Goal: Task Accomplishment & Management: Manage account settings

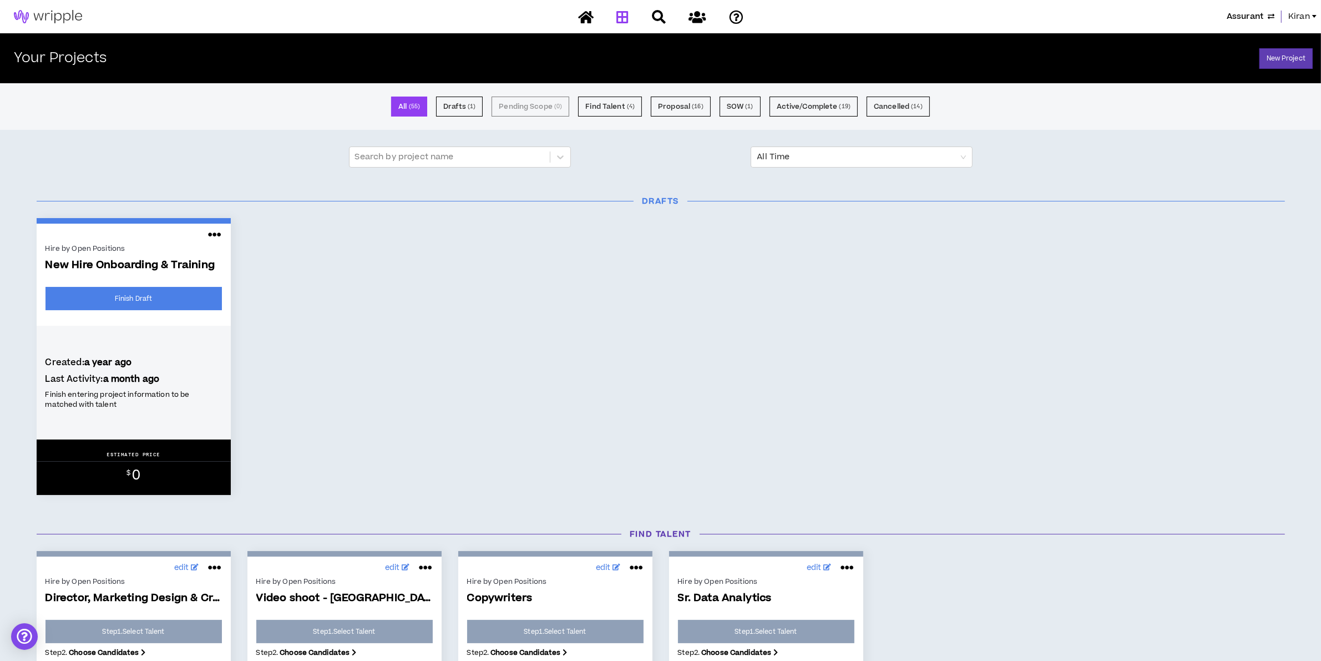
click at [1297, 14] on span "Kiran" at bounding box center [1300, 17] width 22 height 12
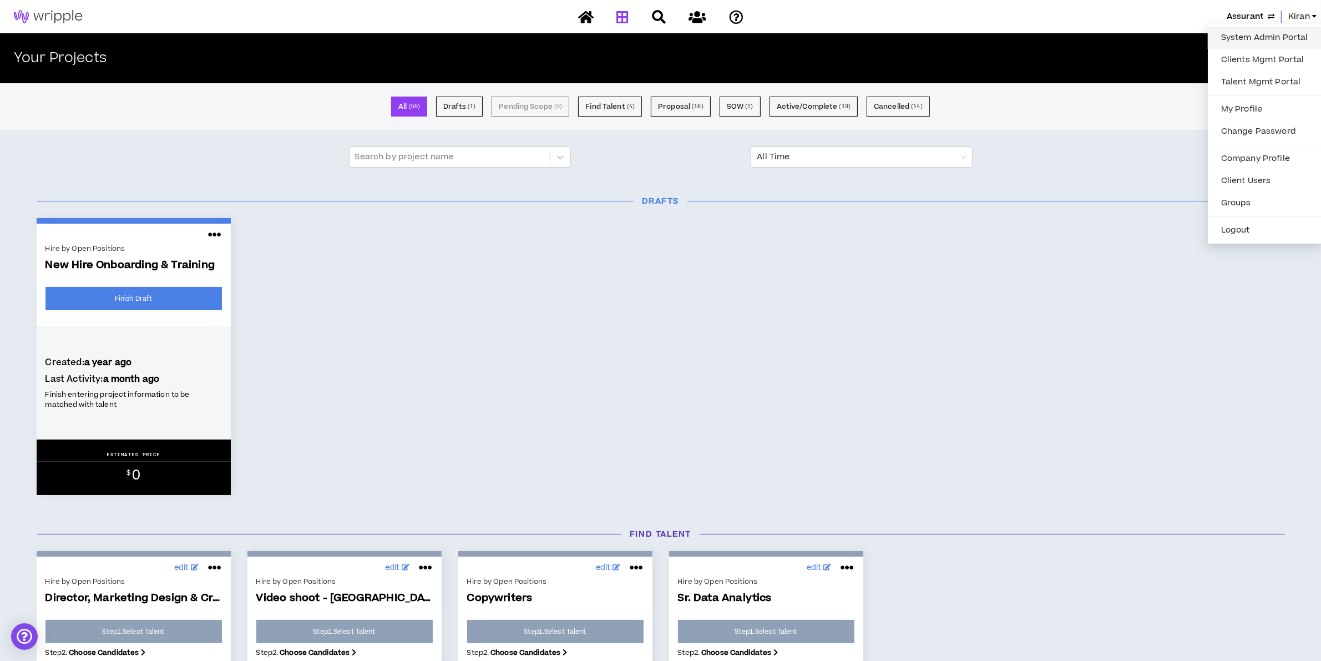
click at [1238, 32] on link "System Admin Portal" at bounding box center [1265, 37] width 100 height 17
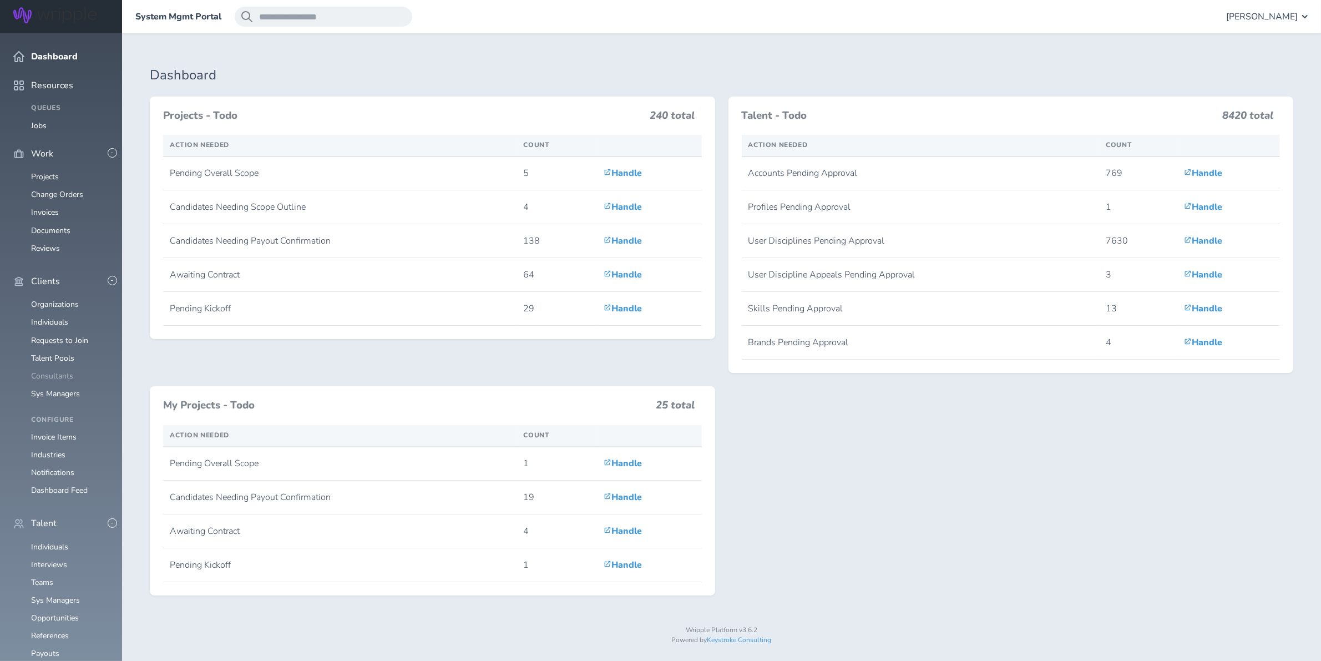
click at [46, 371] on link "Consultants" at bounding box center [52, 376] width 42 height 11
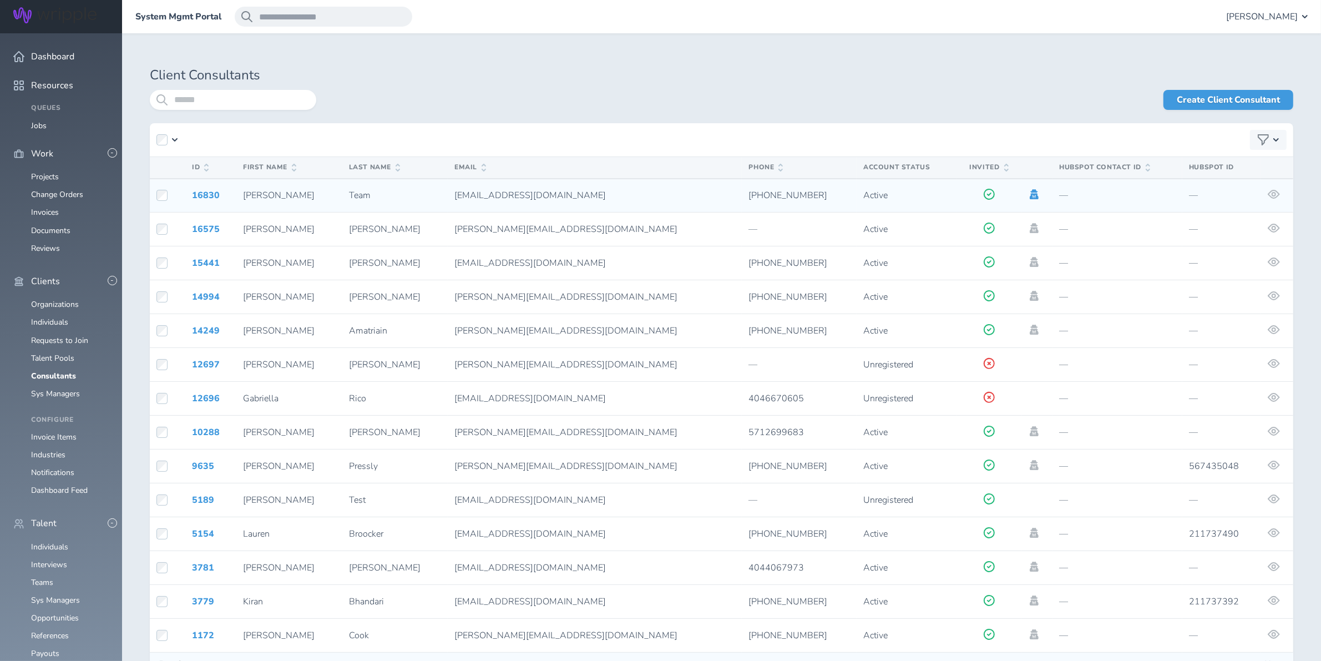
click at [1028, 195] on icon at bounding box center [1034, 194] width 12 height 10
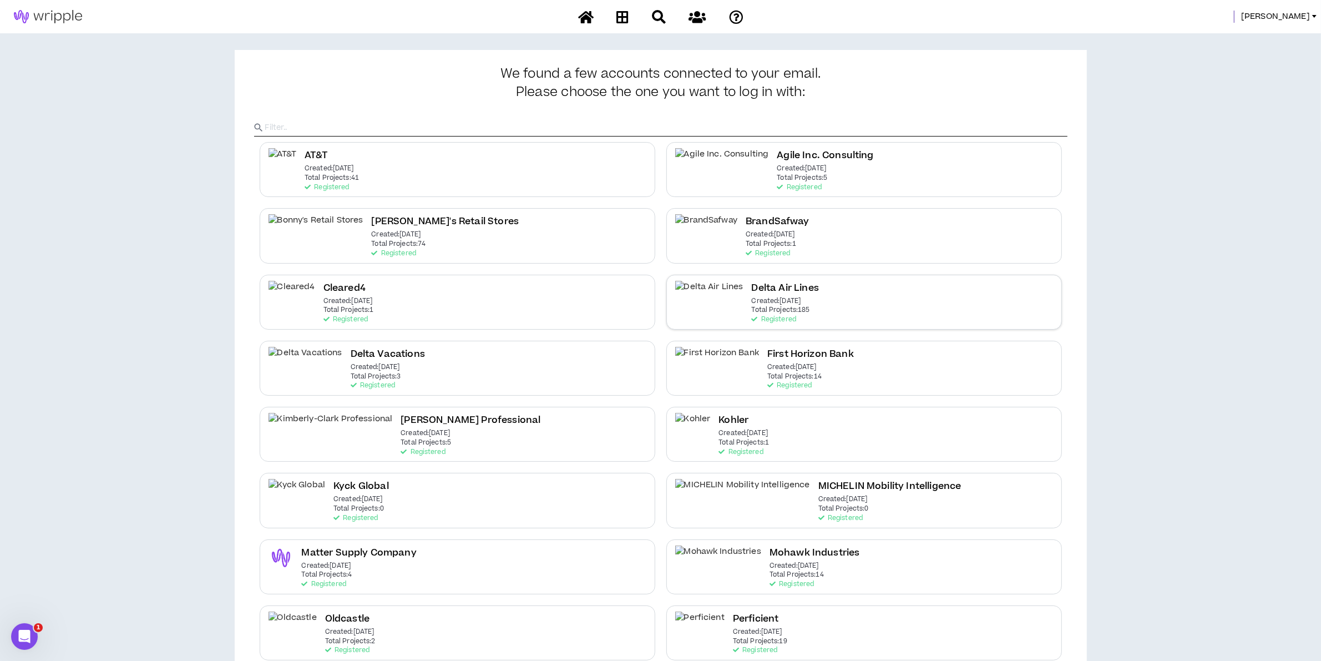
click at [764, 295] on h2 "Delta Air Lines" at bounding box center [785, 288] width 67 height 15
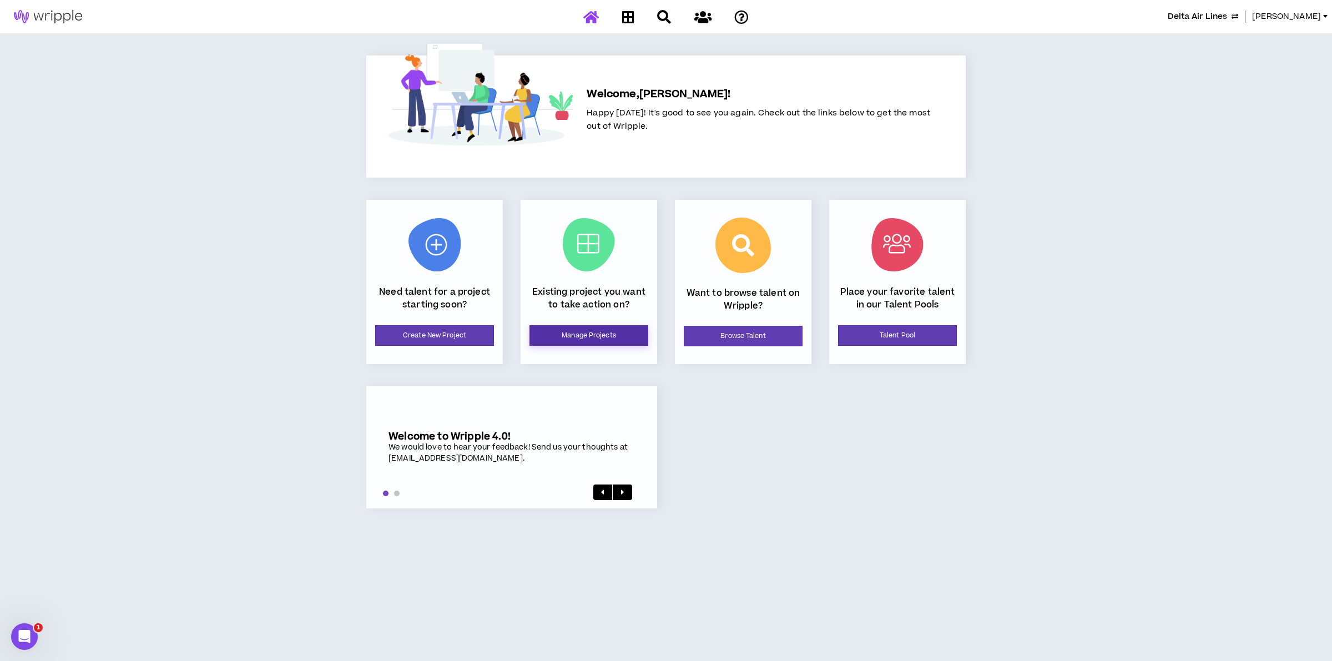
click at [587, 334] on link "Manage Projects" at bounding box center [588, 335] width 119 height 21
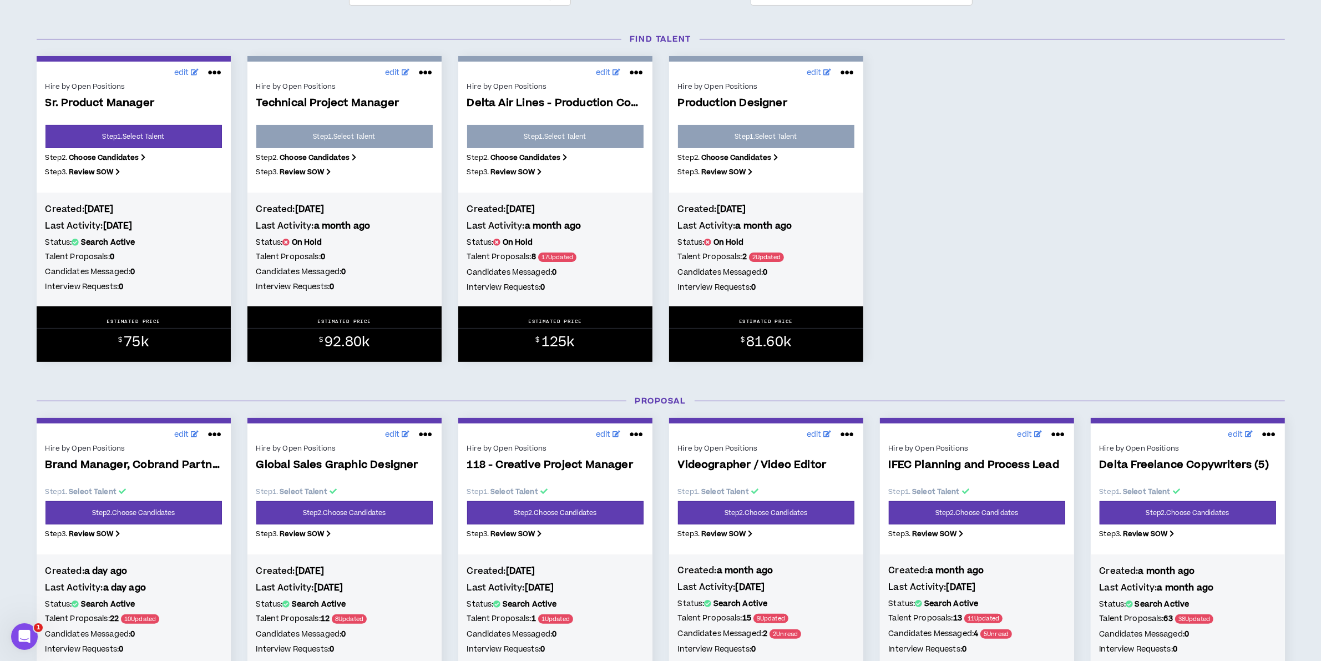
scroll to position [139, 0]
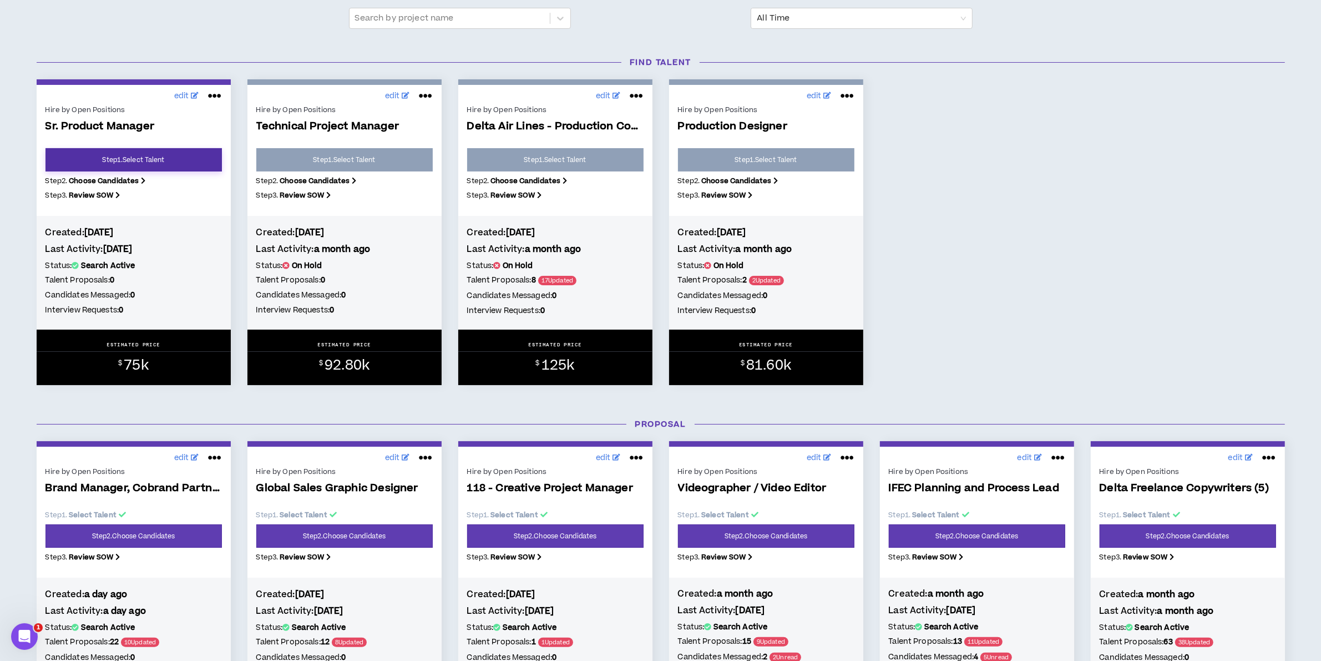
click at [118, 153] on link "Step 1 . Select Talent" at bounding box center [134, 159] width 176 height 23
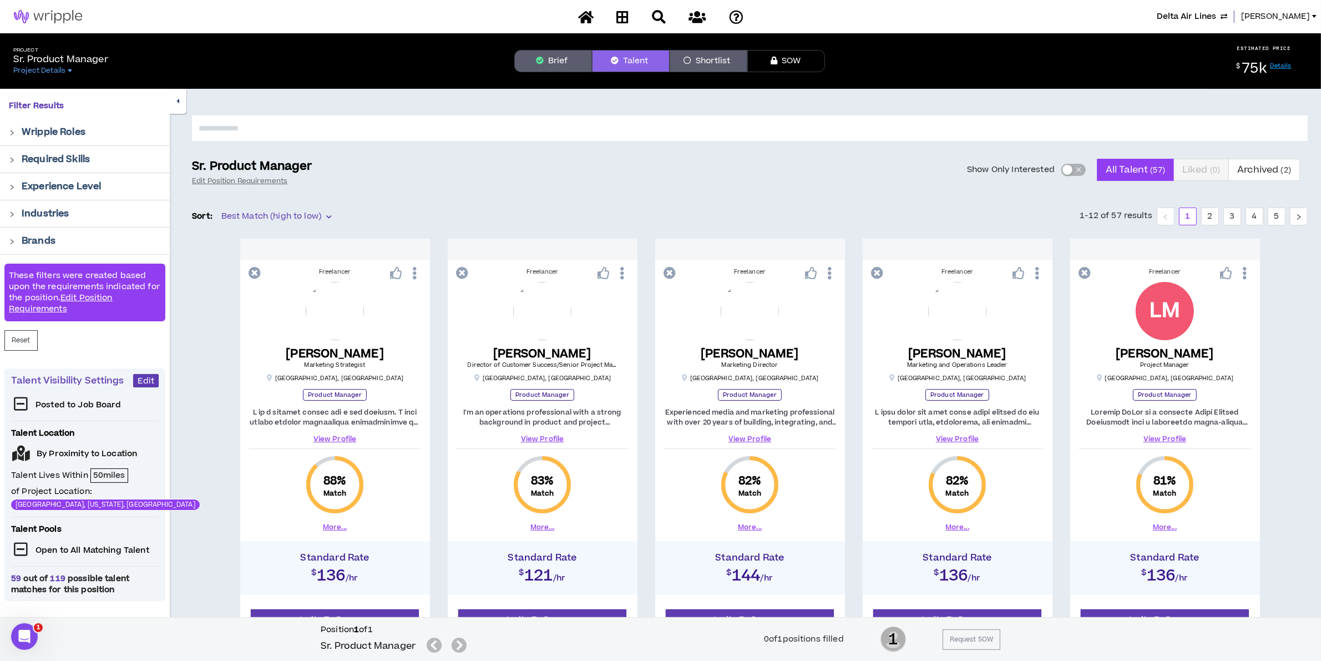
click at [561, 58] on button "Brief" at bounding box center [553, 61] width 78 height 22
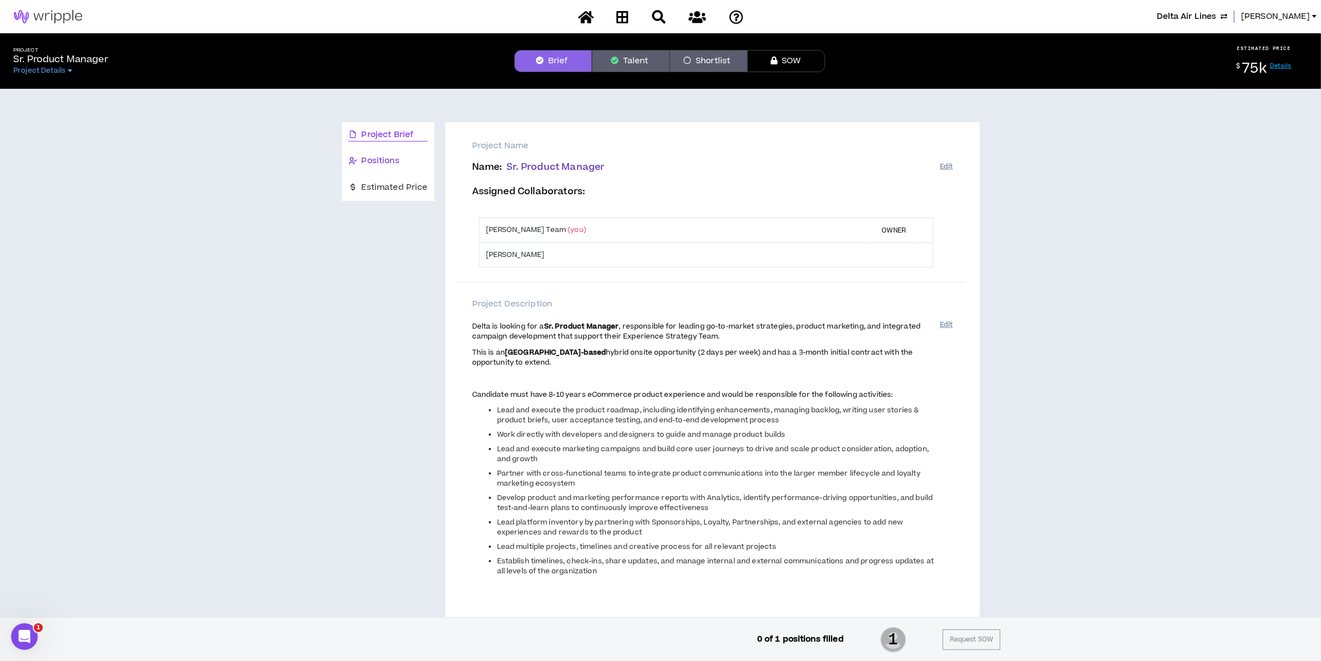
click at [375, 160] on span "Positions" at bounding box center [381, 161] width 38 height 12
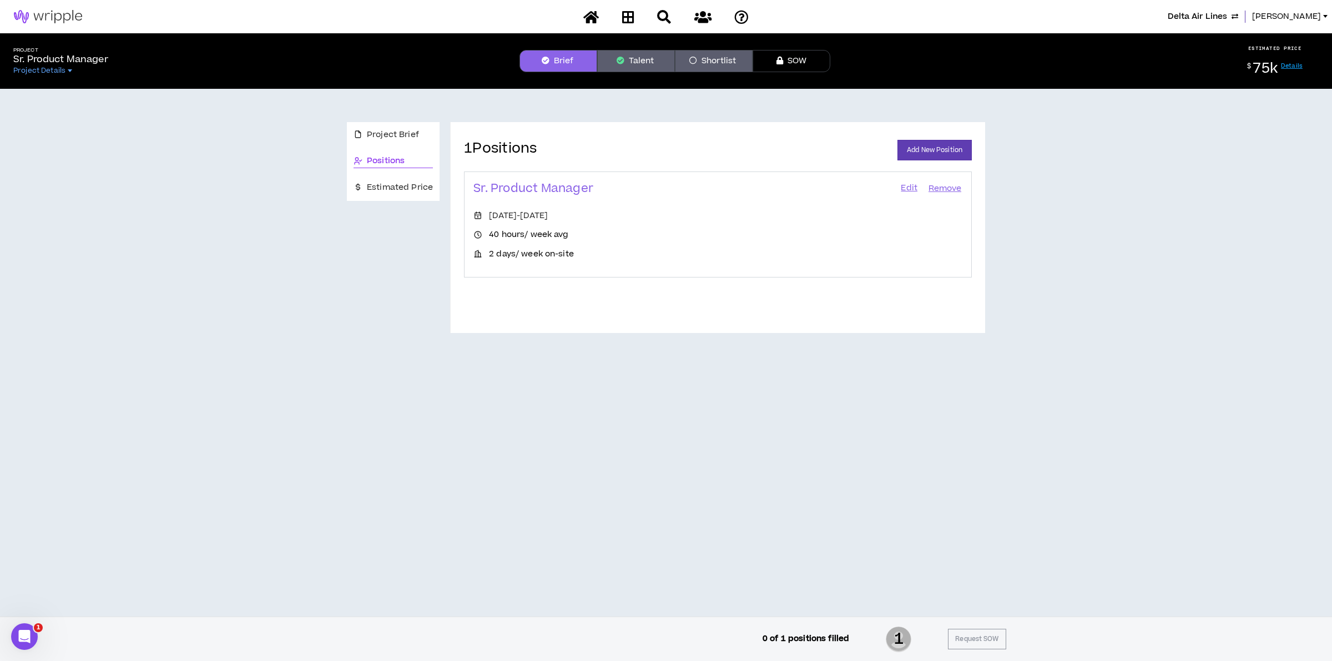
click at [903, 187] on link "Edit" at bounding box center [909, 189] width 19 height 16
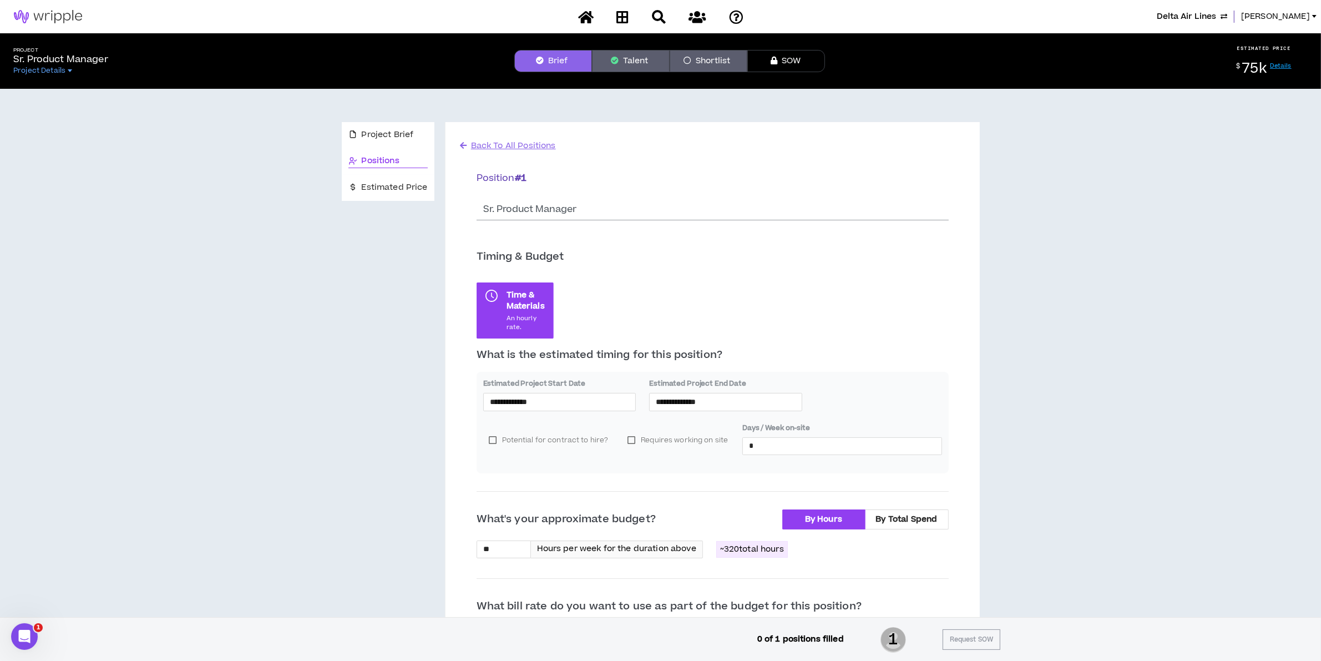
click at [1281, 65] on link "Details" at bounding box center [1281, 66] width 22 height 8
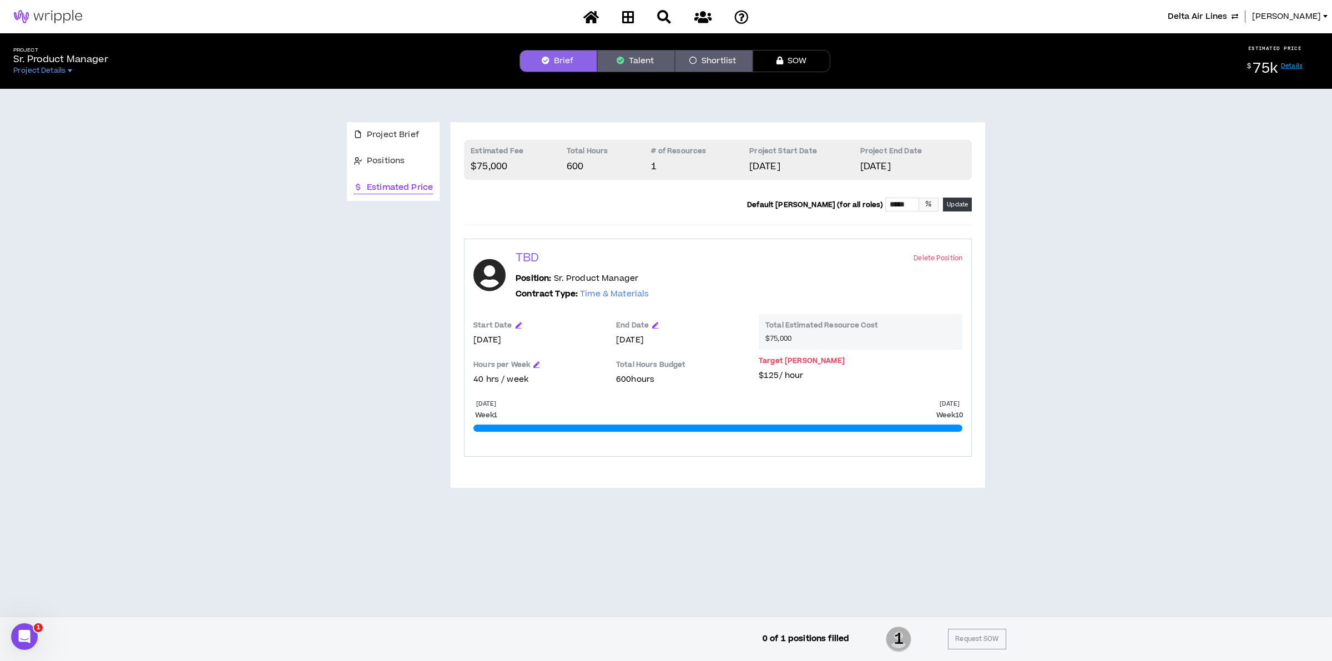
click at [695, 429] on div "Jul 1 2025 Week 1 Aug 31 2025 Week 10" at bounding box center [717, 428] width 489 height 7
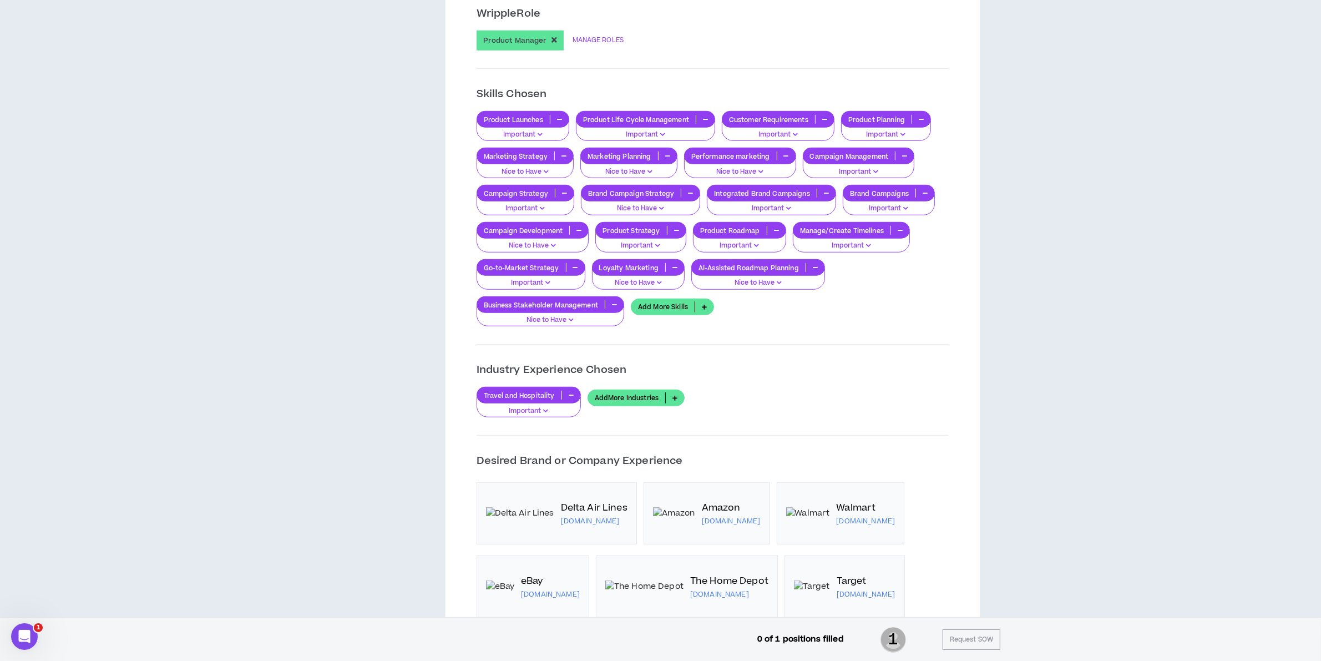
scroll to position [340, 0]
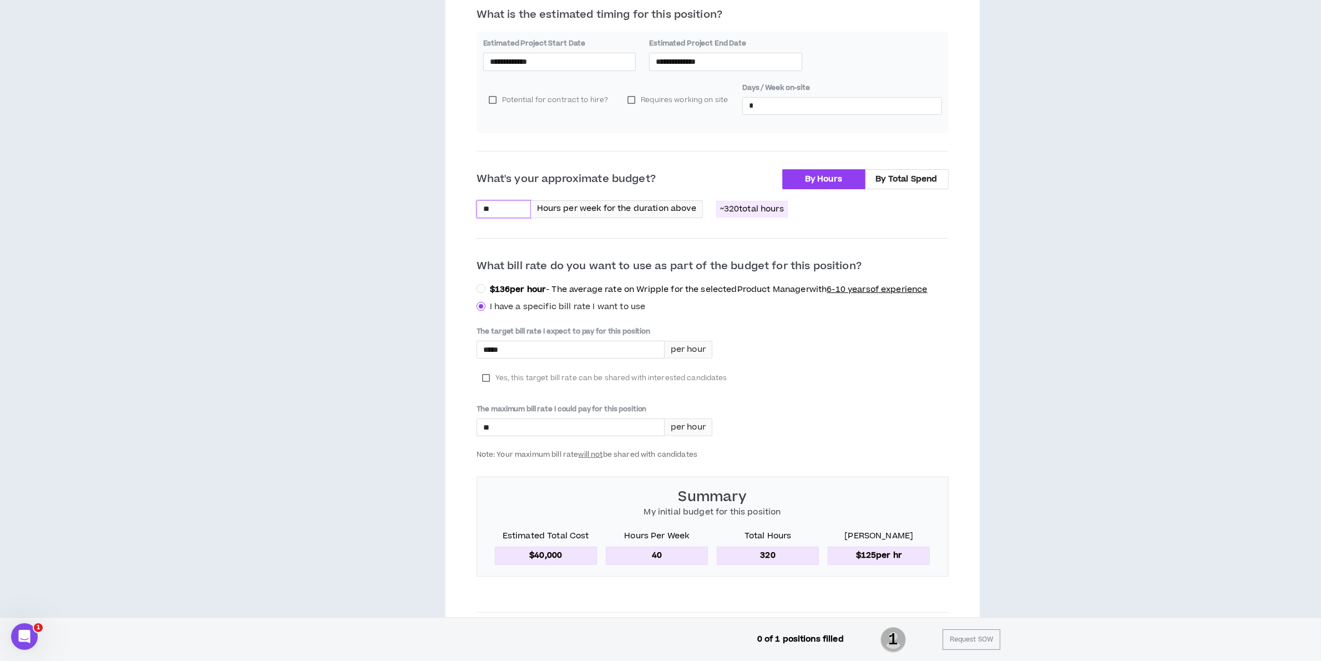
drag, startPoint x: 503, startPoint y: 204, endPoint x: 82, endPoint y: 168, distance: 423.3
type input "**"
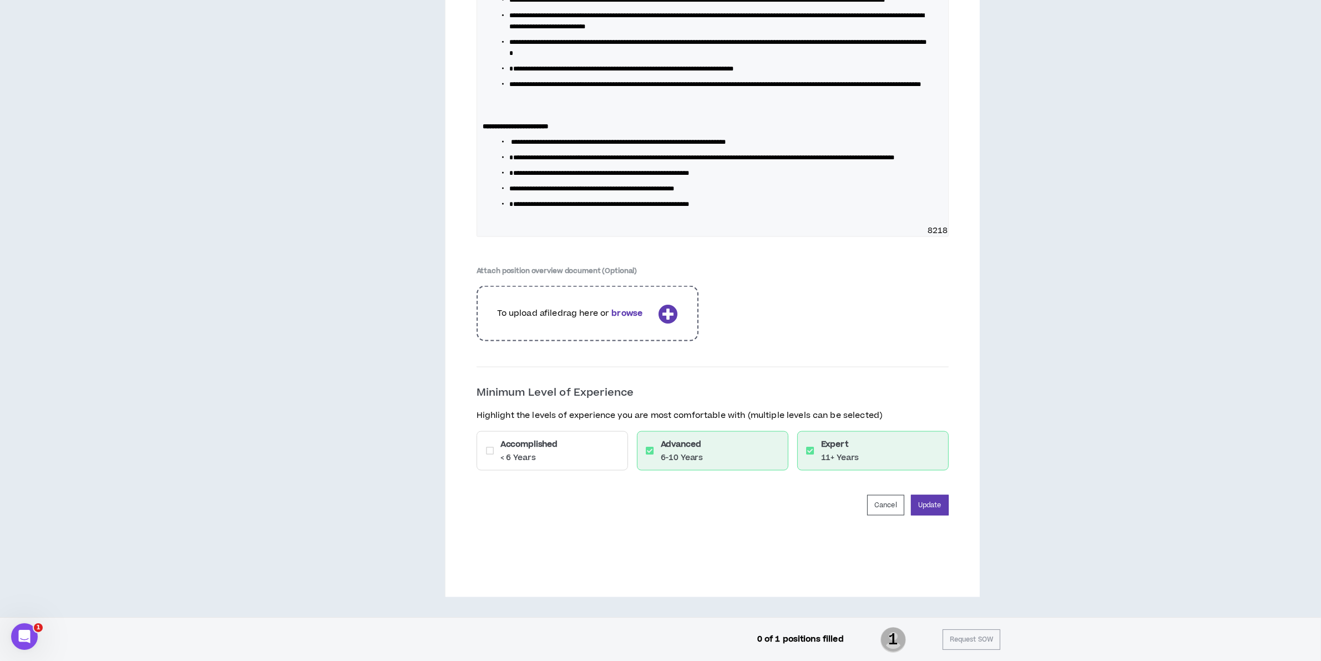
scroll to position [2041, 0]
click at [881, 508] on button "Cancel" at bounding box center [885, 505] width 37 height 21
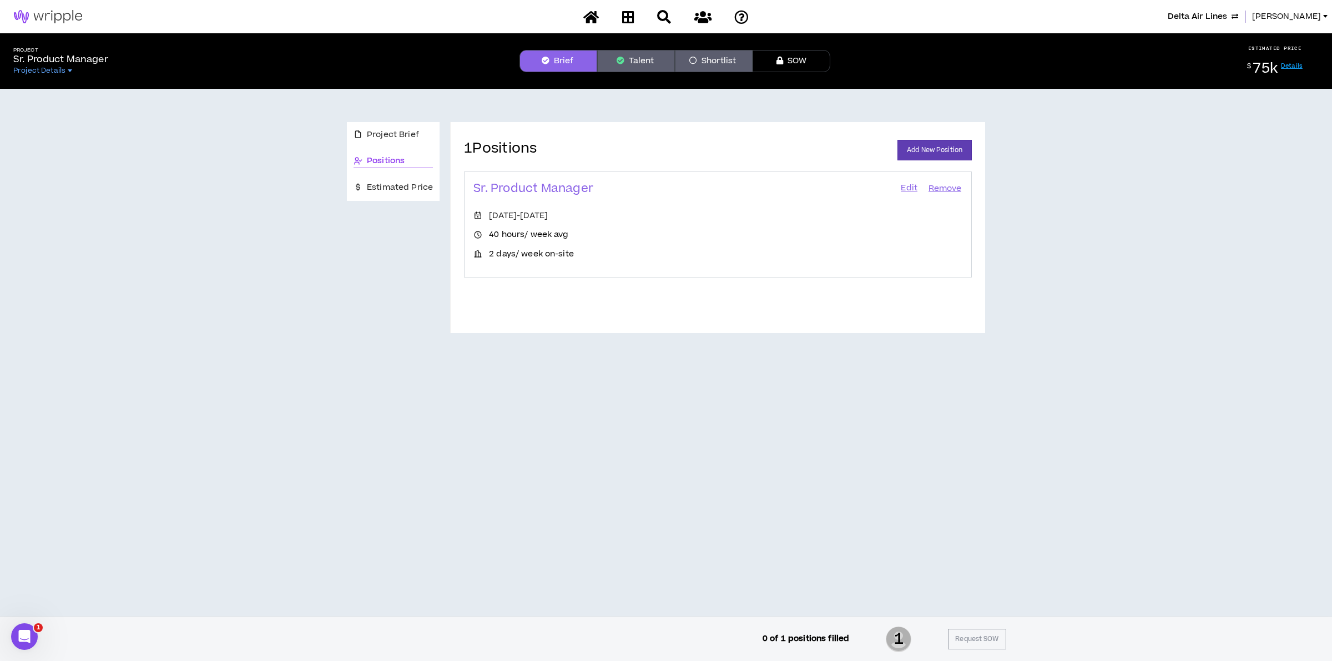
click at [1289, 64] on link "Details" at bounding box center [1292, 66] width 22 height 8
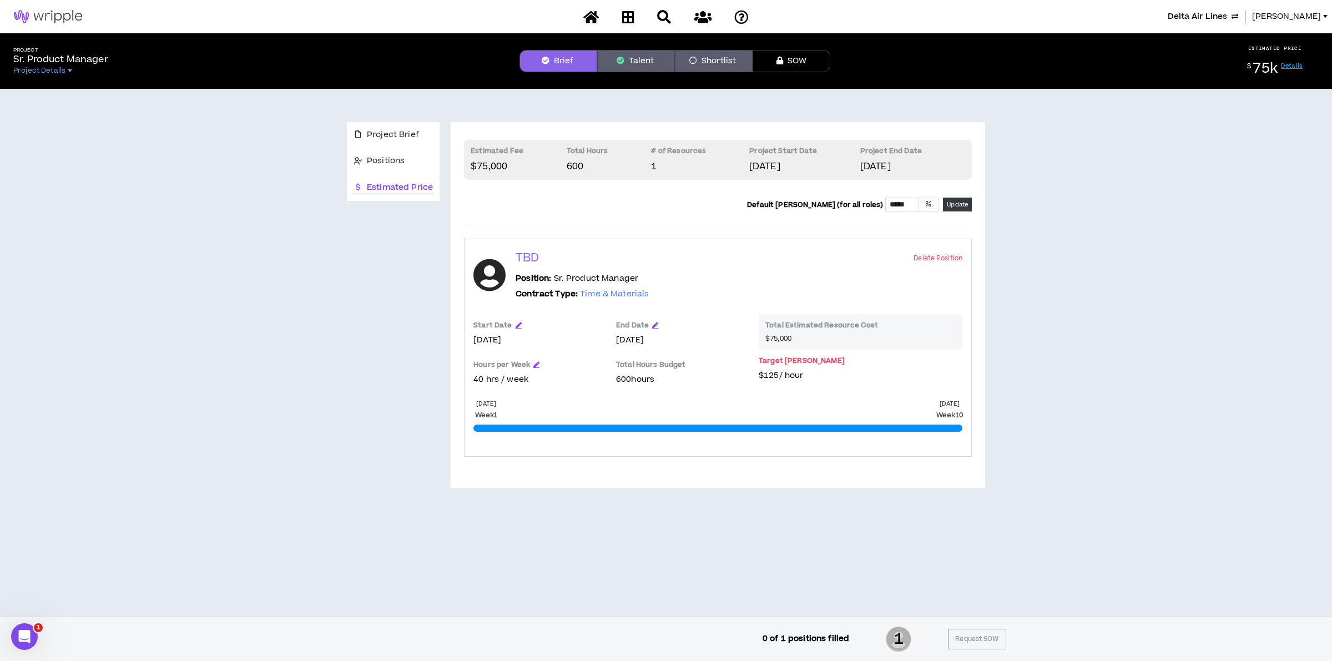
click at [1289, 64] on link "Details" at bounding box center [1292, 66] width 22 height 8
